Goal: Task Accomplishment & Management: Use online tool/utility

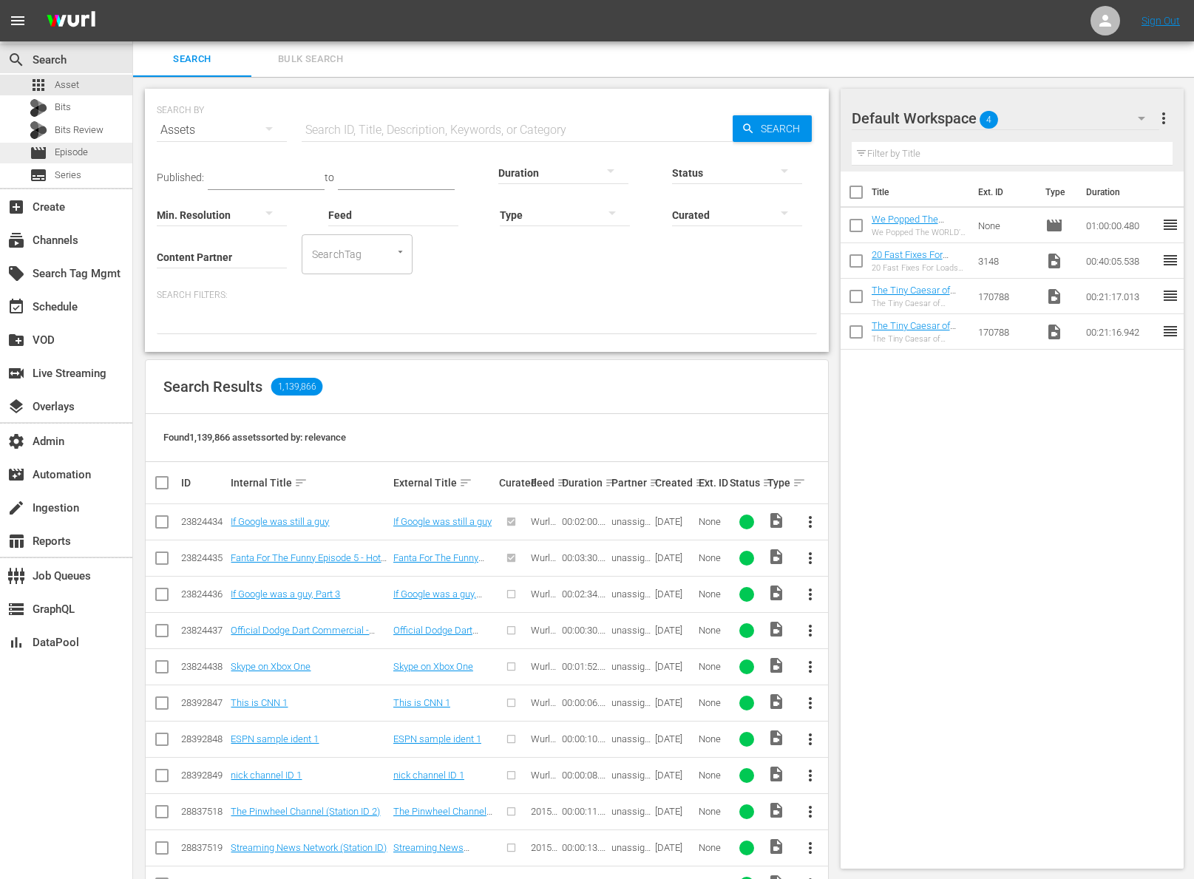
click at [95, 149] on div "movie Episode" at bounding box center [66, 153] width 132 height 21
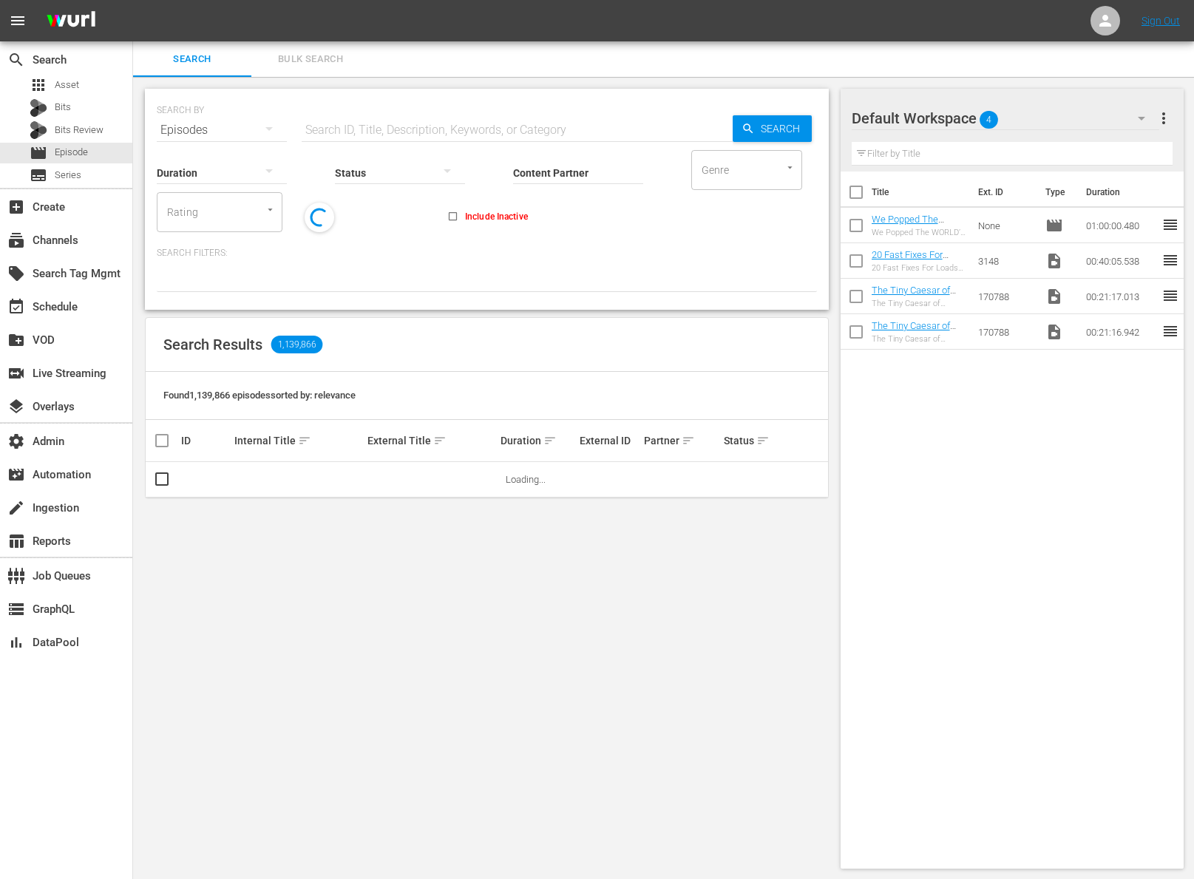
click at [281, 58] on span "Bulk Search" at bounding box center [310, 59] width 101 height 17
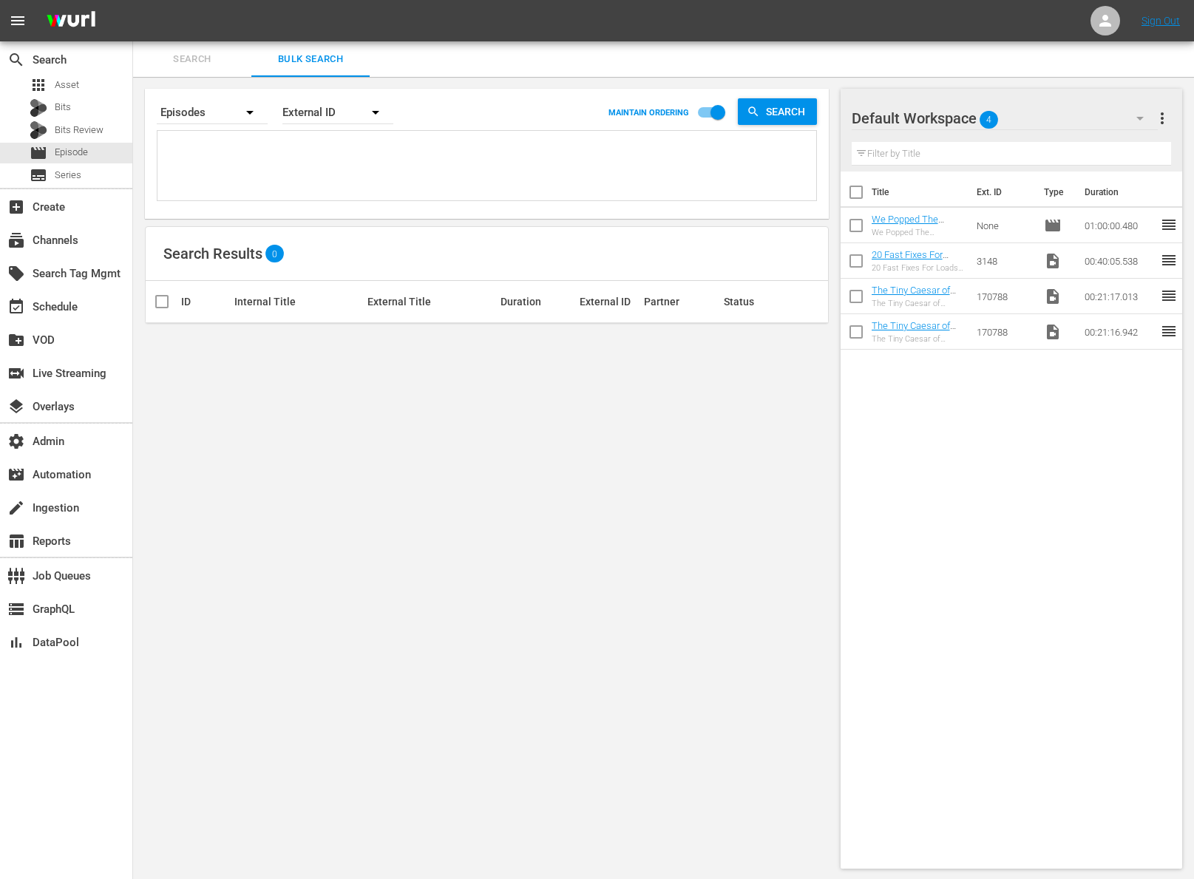
click at [245, 150] on textarea at bounding box center [488, 168] width 655 height 67
paste textarea "MV001356020000"
type textarea "MV001356020000"
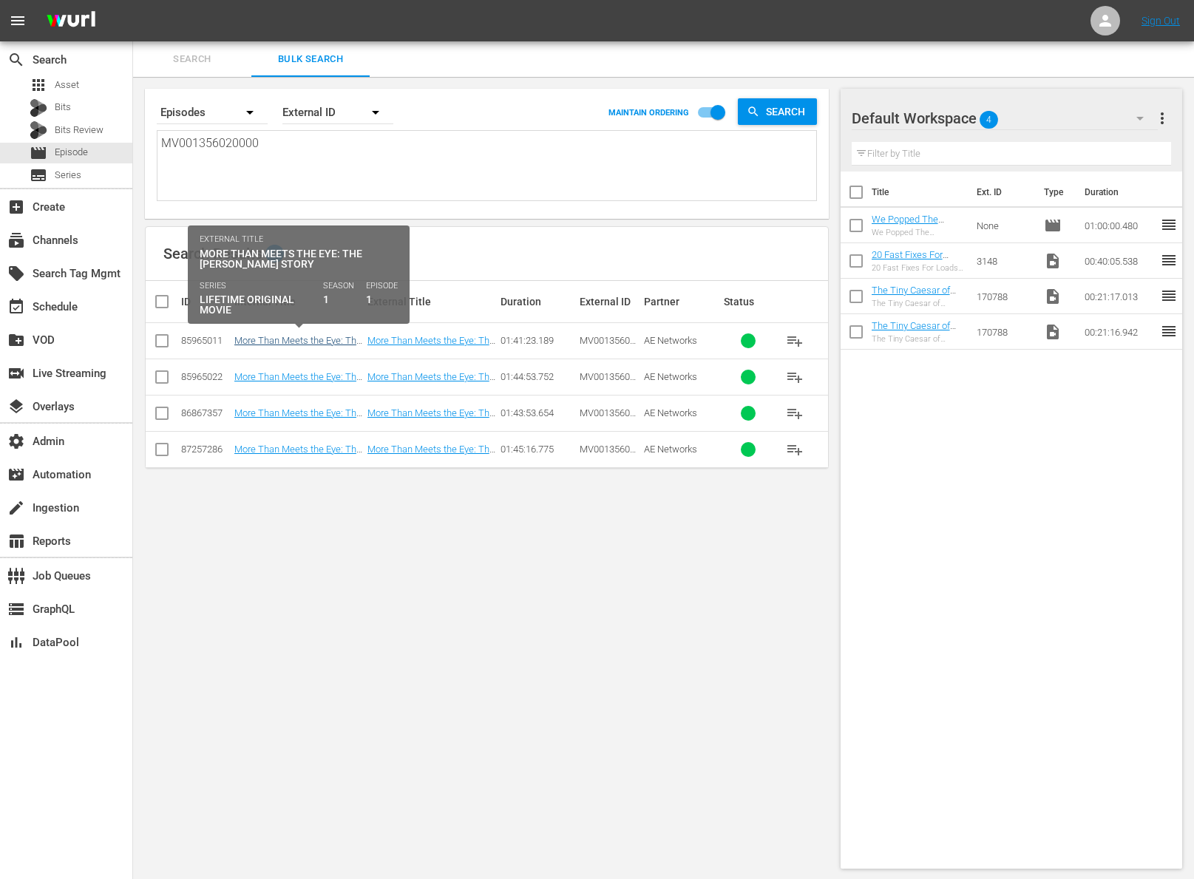
type textarea "MV001356020000"
click at [276, 337] on link "More Than Meets the Eye: The Joan Brock Story" at bounding box center [297, 346] width 127 height 22
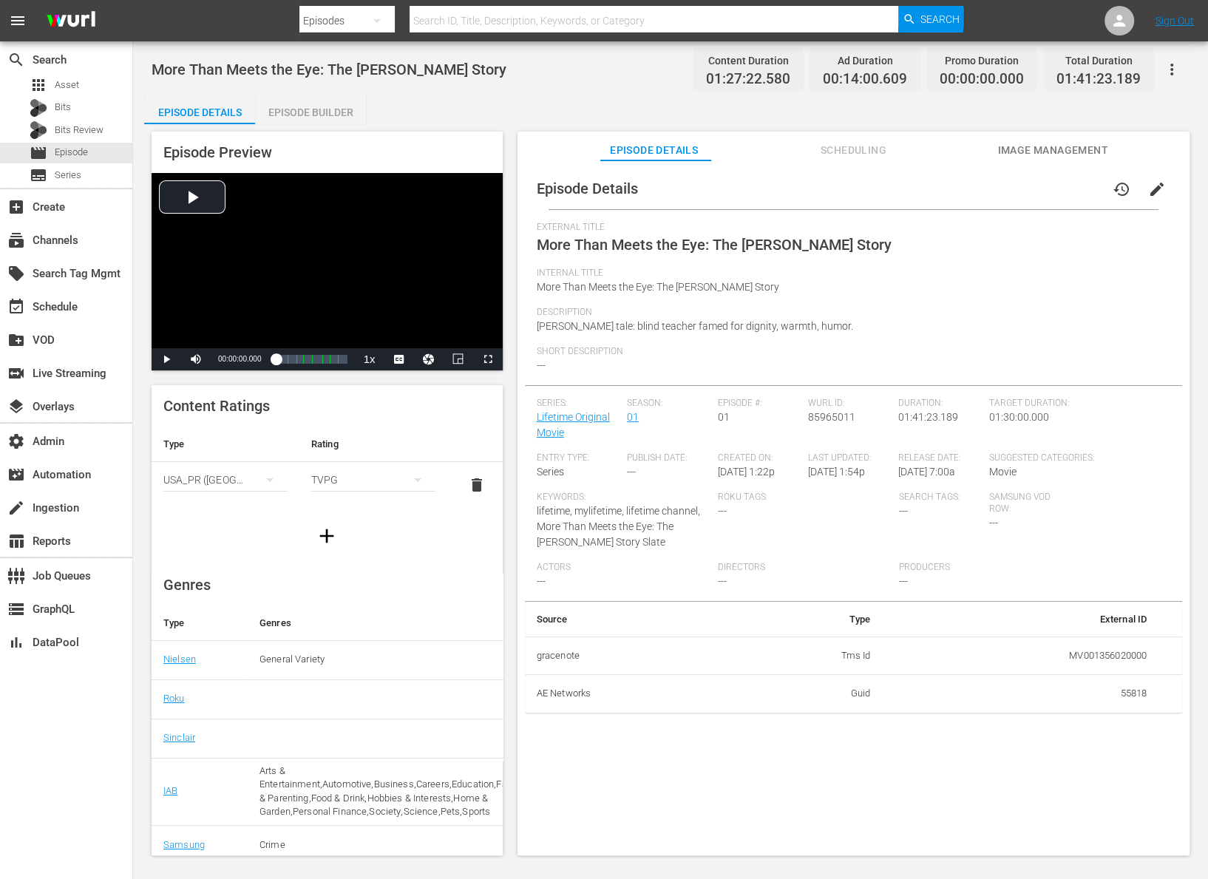
click at [1157, 188] on button "edit" at bounding box center [1156, 188] width 35 height 35
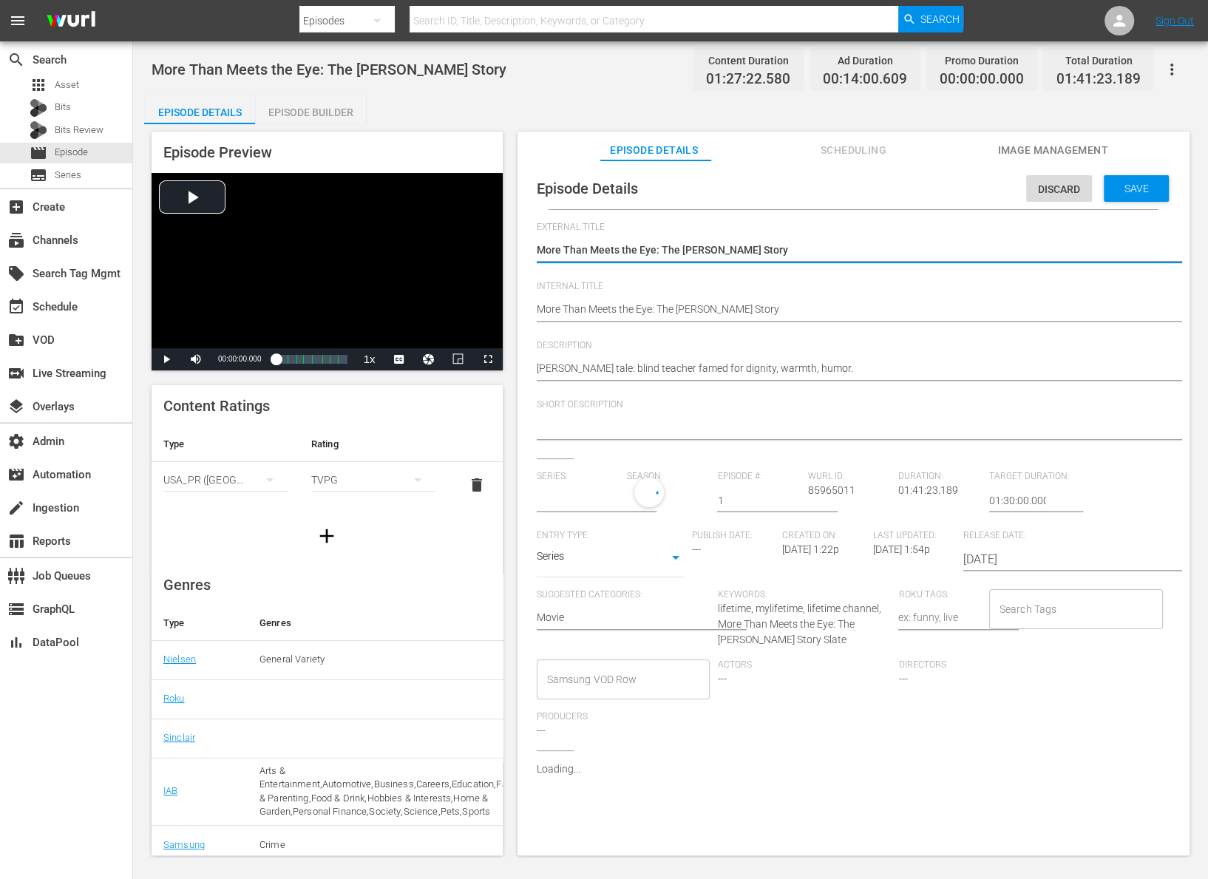
type input "Lifetime Original Movie"
click at [670, 565] on body "menu Search By Episodes Search ID, Title, Description, Keywords, or Category Se…" at bounding box center [604, 439] width 1208 height 879
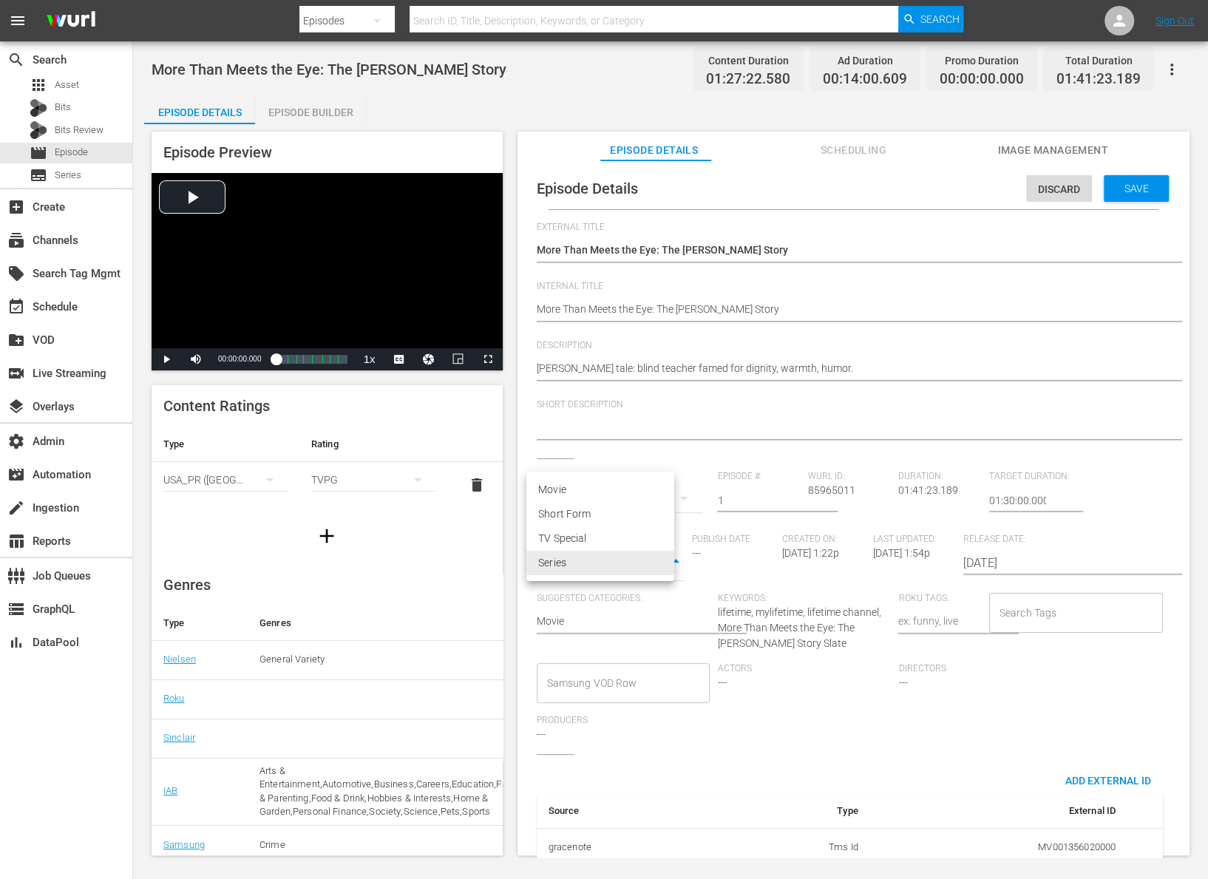
click at [987, 242] on div at bounding box center [604, 439] width 1208 height 879
click at [1039, 194] on div "Discard" at bounding box center [1059, 188] width 66 height 27
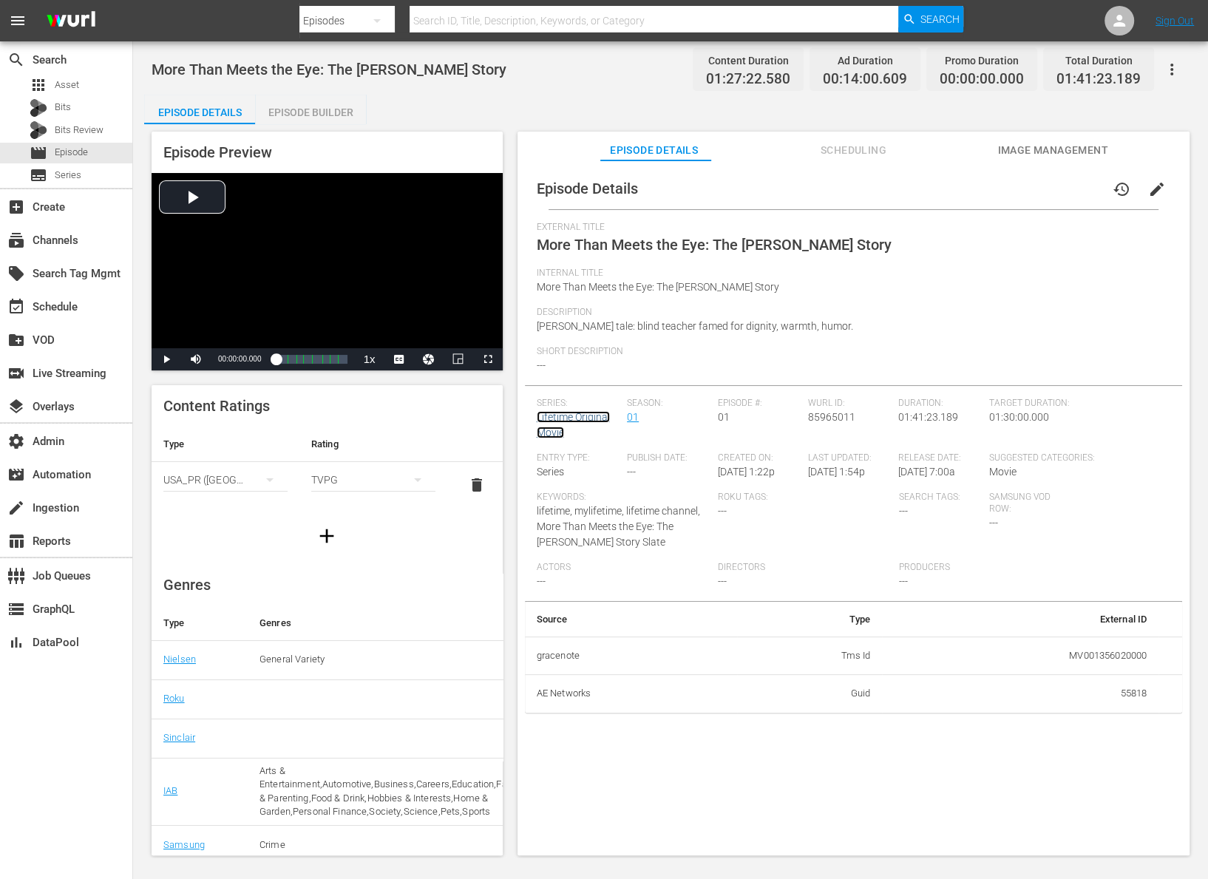
click at [591, 417] on link "Lifetime Original Movie" at bounding box center [573, 424] width 73 height 27
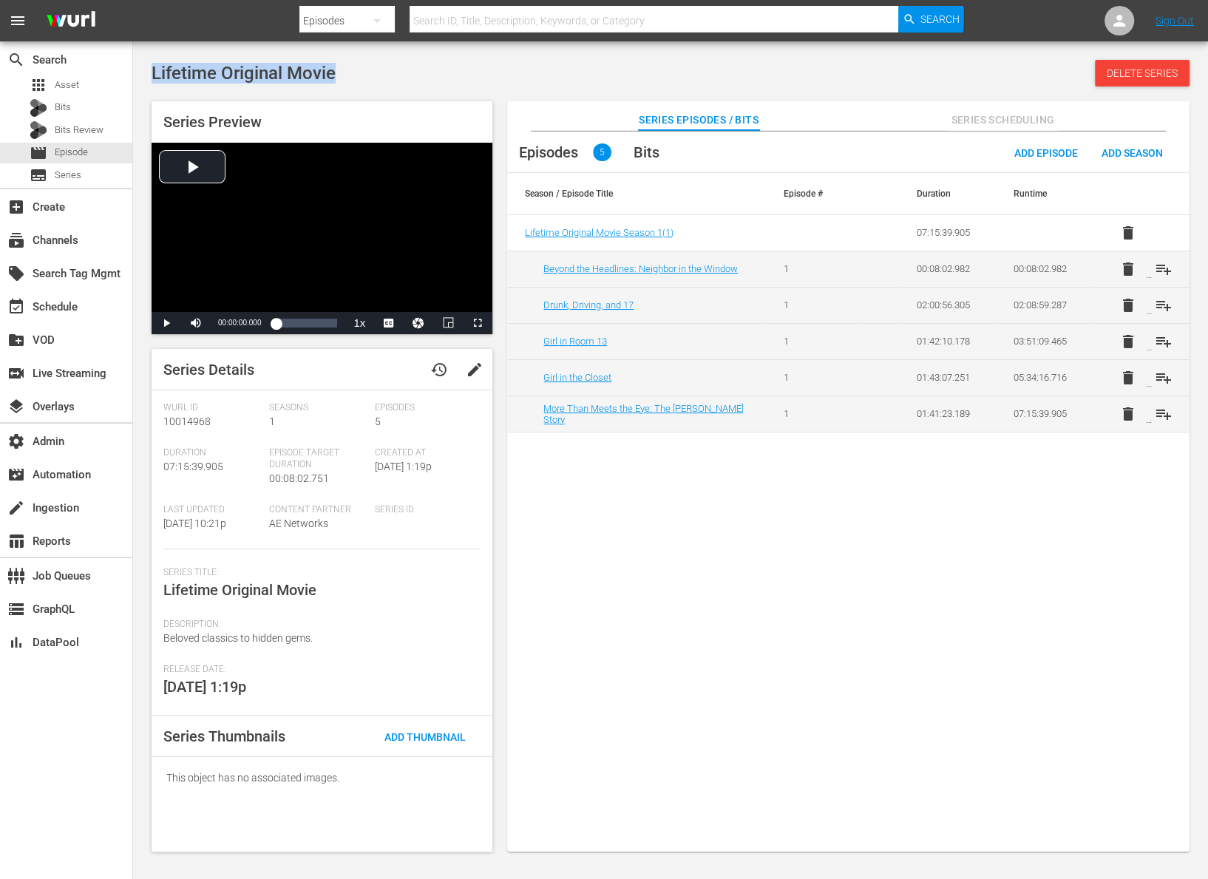
drag, startPoint x: 336, startPoint y: 77, endPoint x: 152, endPoint y: 78, distance: 184.0
click at [152, 78] on div "Lifetime Original Movie Delete Series" at bounding box center [671, 73] width 1038 height 27
copy span "Lifetime Original Movie"
